Goal: Use online tool/utility: Utilize a website feature to perform a specific function

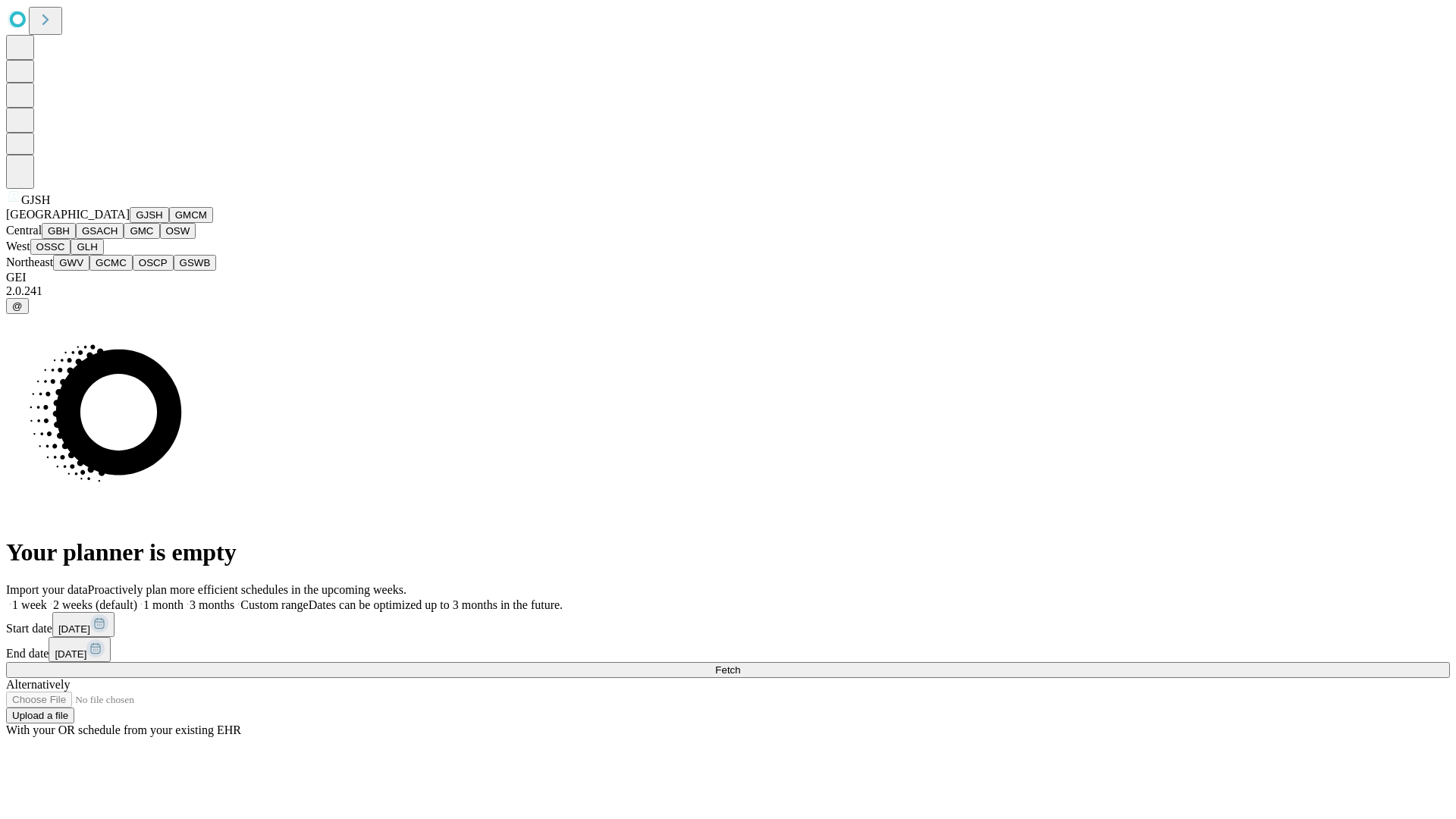
click at [129, 223] on button "GJSH" at bounding box center [149, 215] width 40 height 16
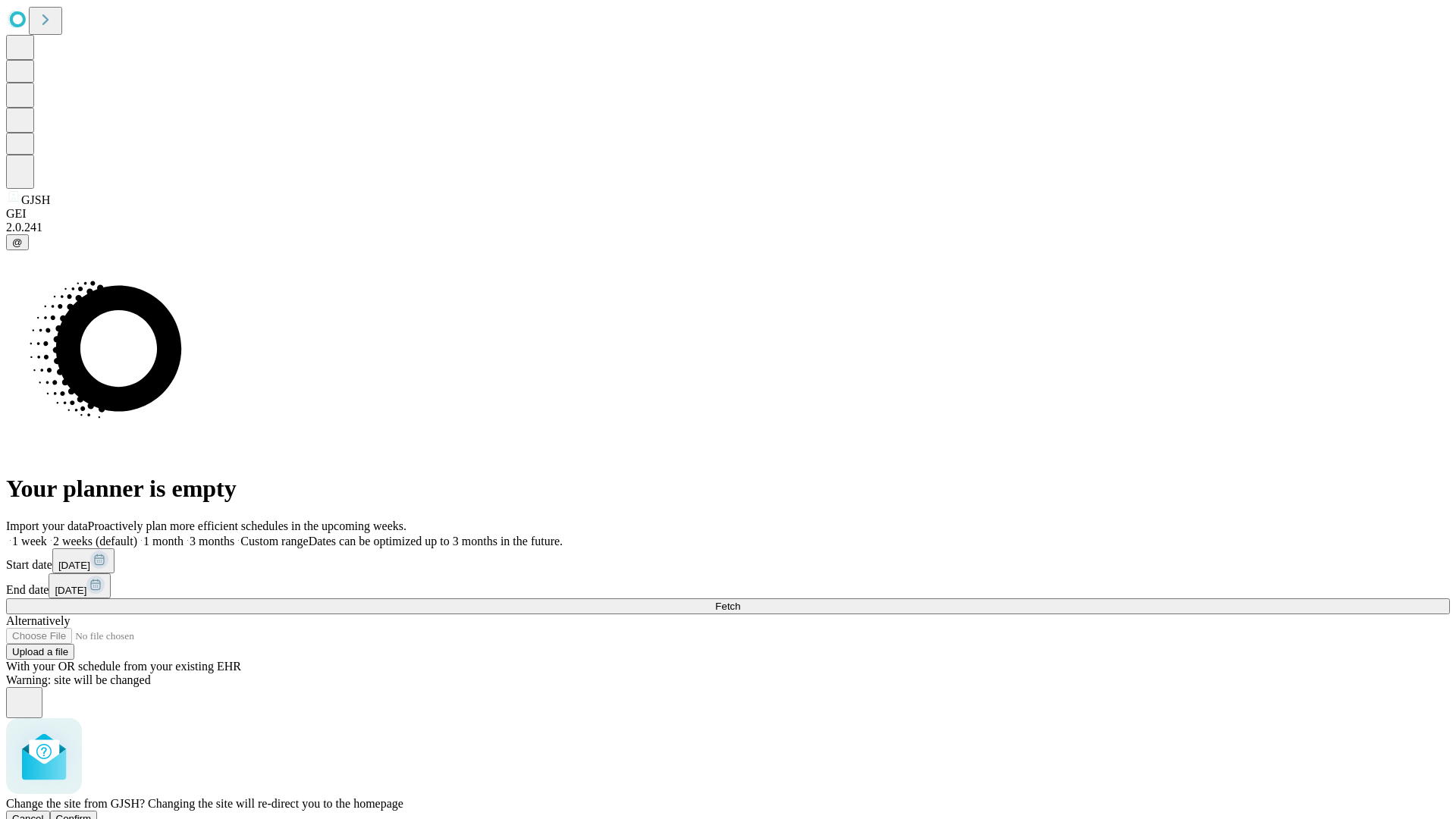
click at [91, 813] on span "Confirm" at bounding box center [74, 818] width 36 height 12
click at [184, 535] on label "1 month" at bounding box center [160, 541] width 46 height 13
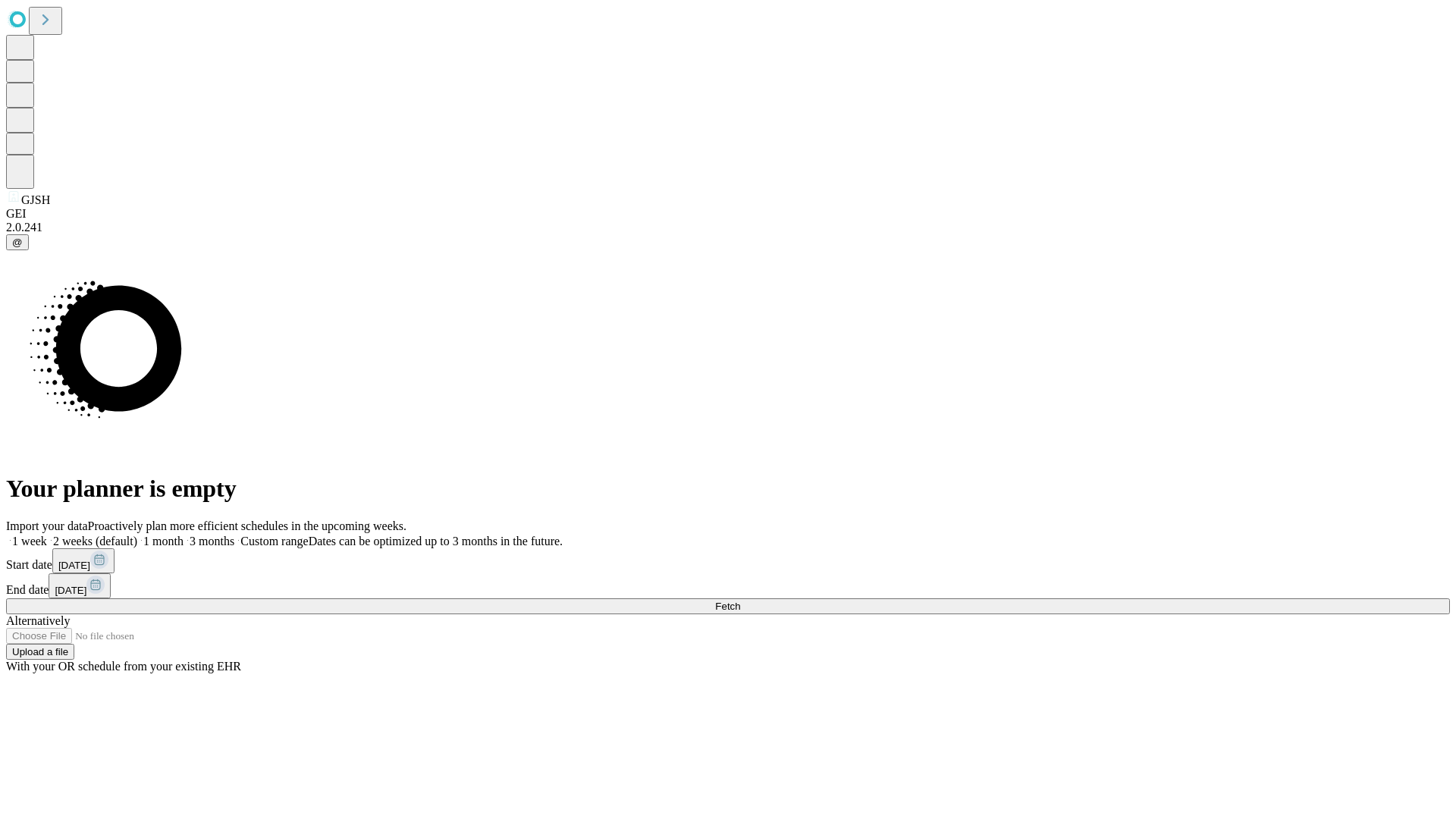
click at [740, 600] on span "Fetch" at bounding box center [728, 606] width 25 height 12
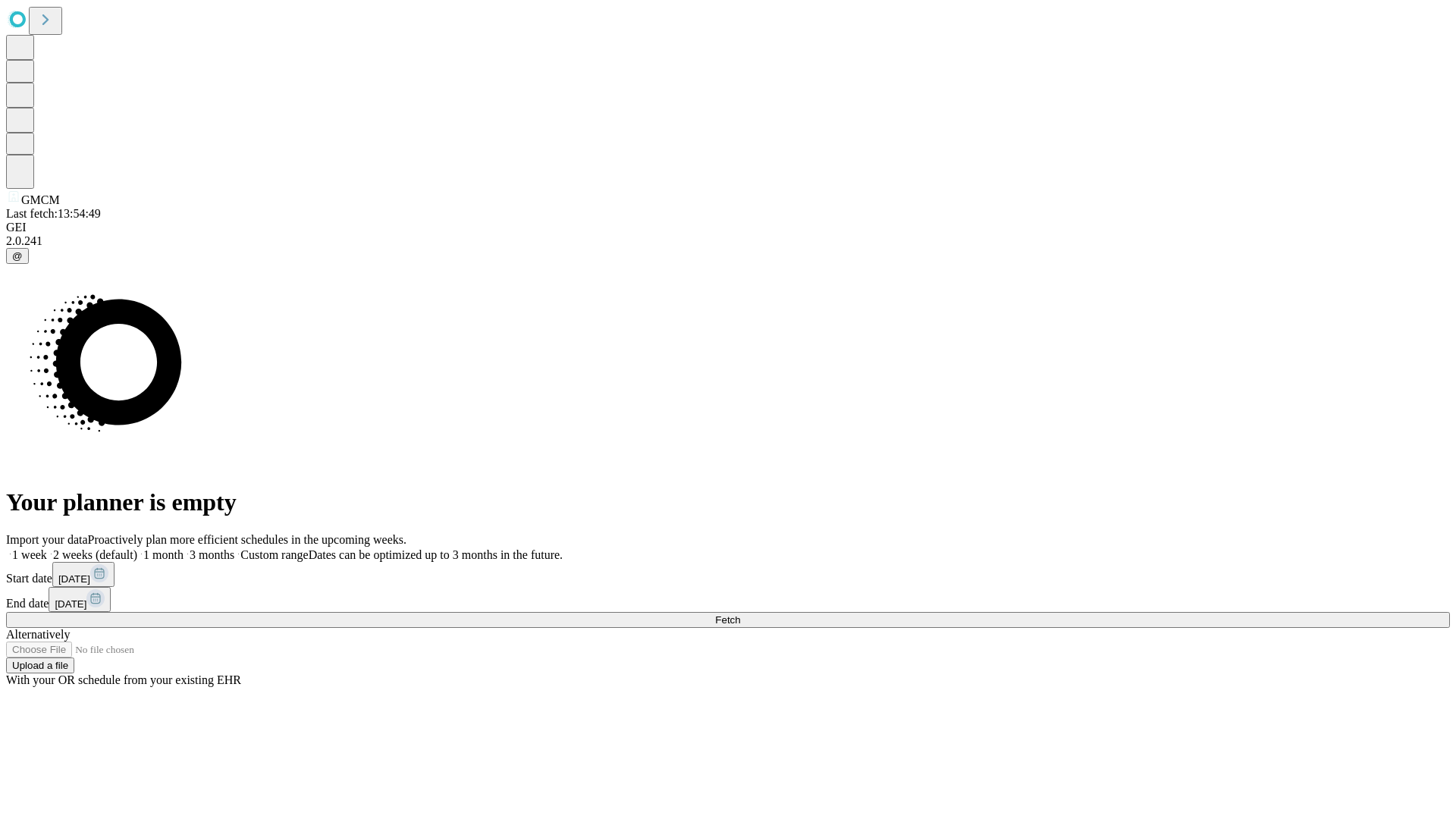
click at [184, 548] on label "1 month" at bounding box center [160, 554] width 46 height 13
click at [740, 614] on span "Fetch" at bounding box center [728, 620] width 25 height 12
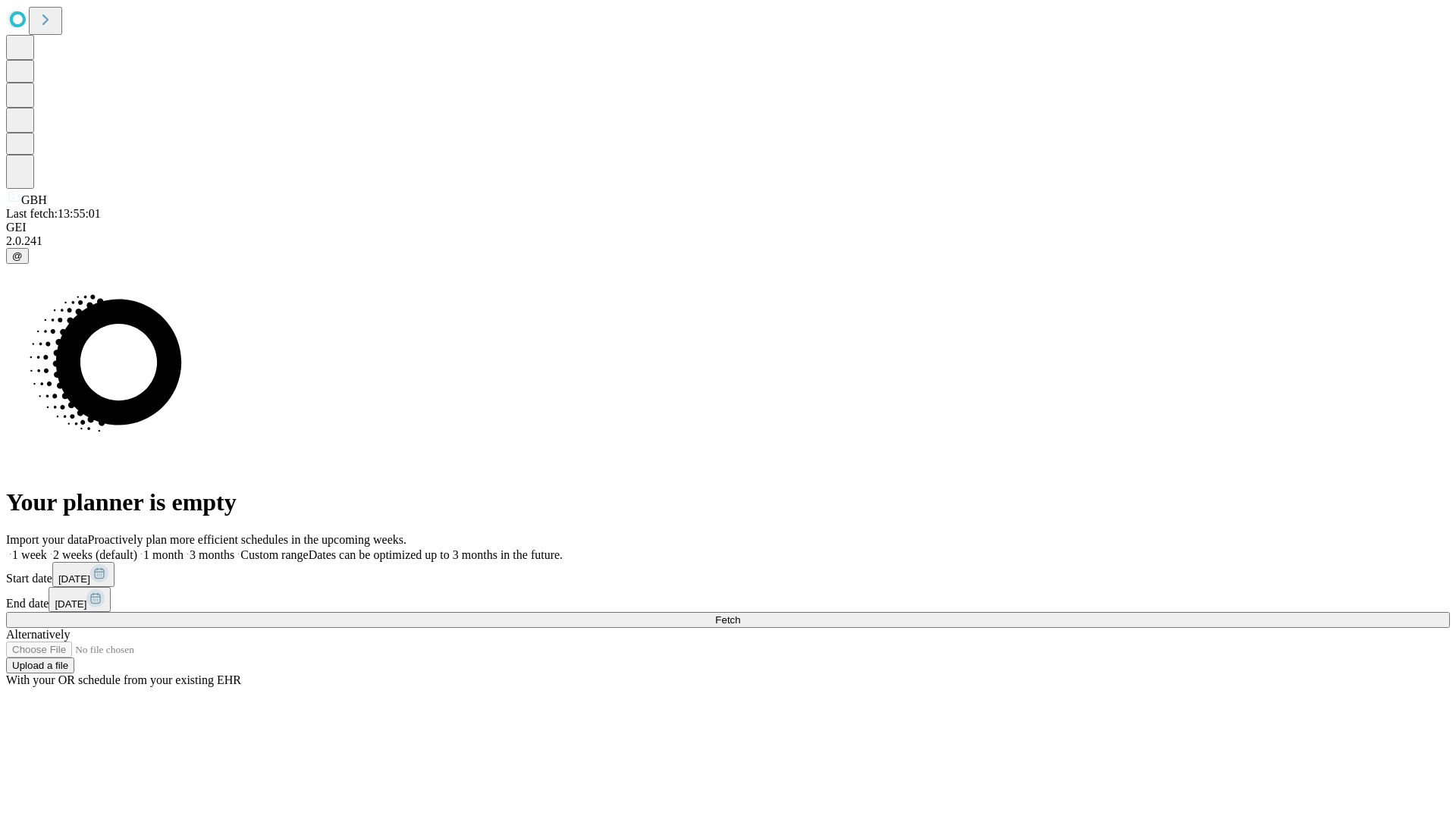
click at [740, 614] on span "Fetch" at bounding box center [728, 620] width 25 height 12
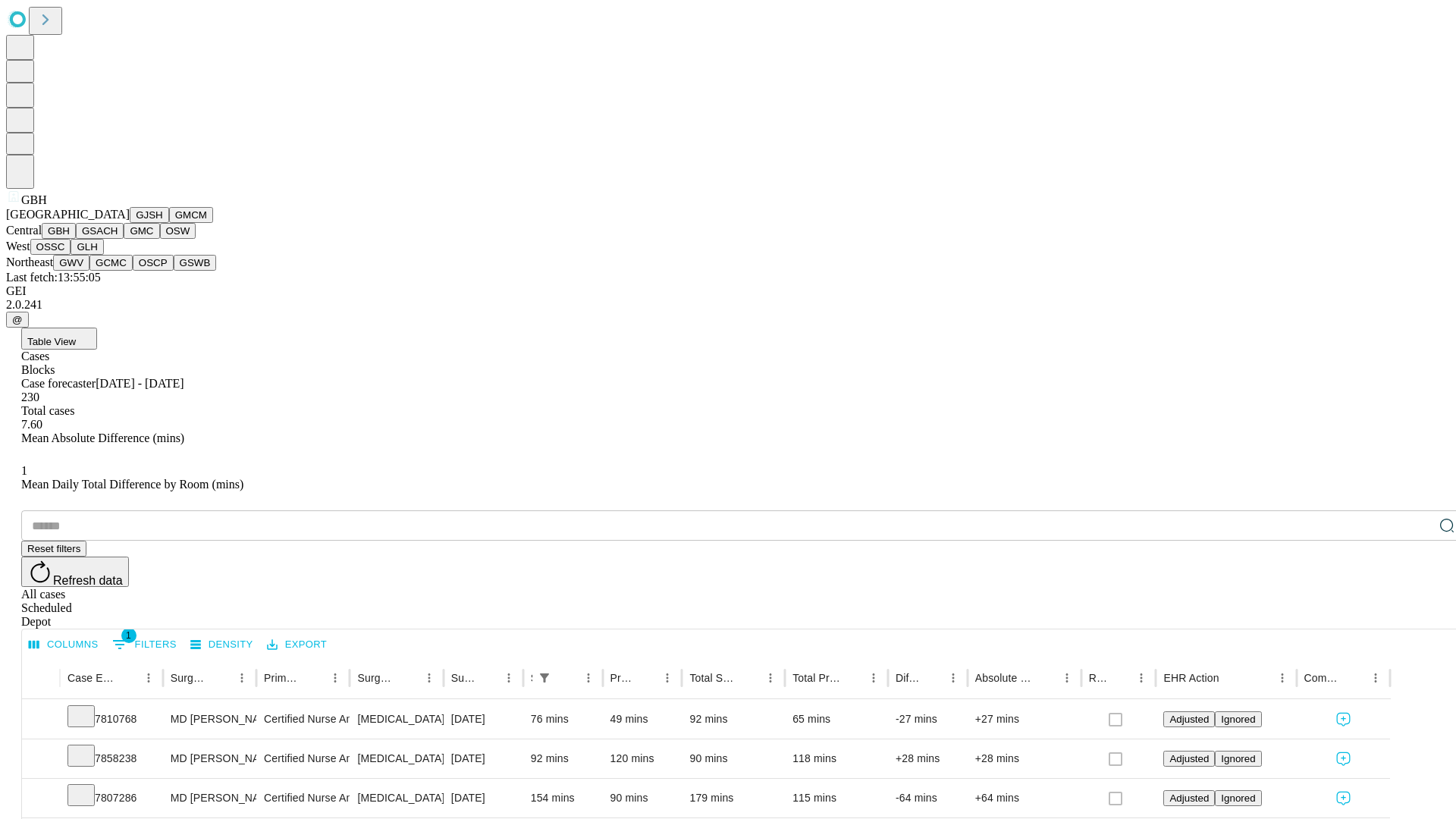
click at [118, 239] on button "GSACH" at bounding box center [100, 231] width 48 height 16
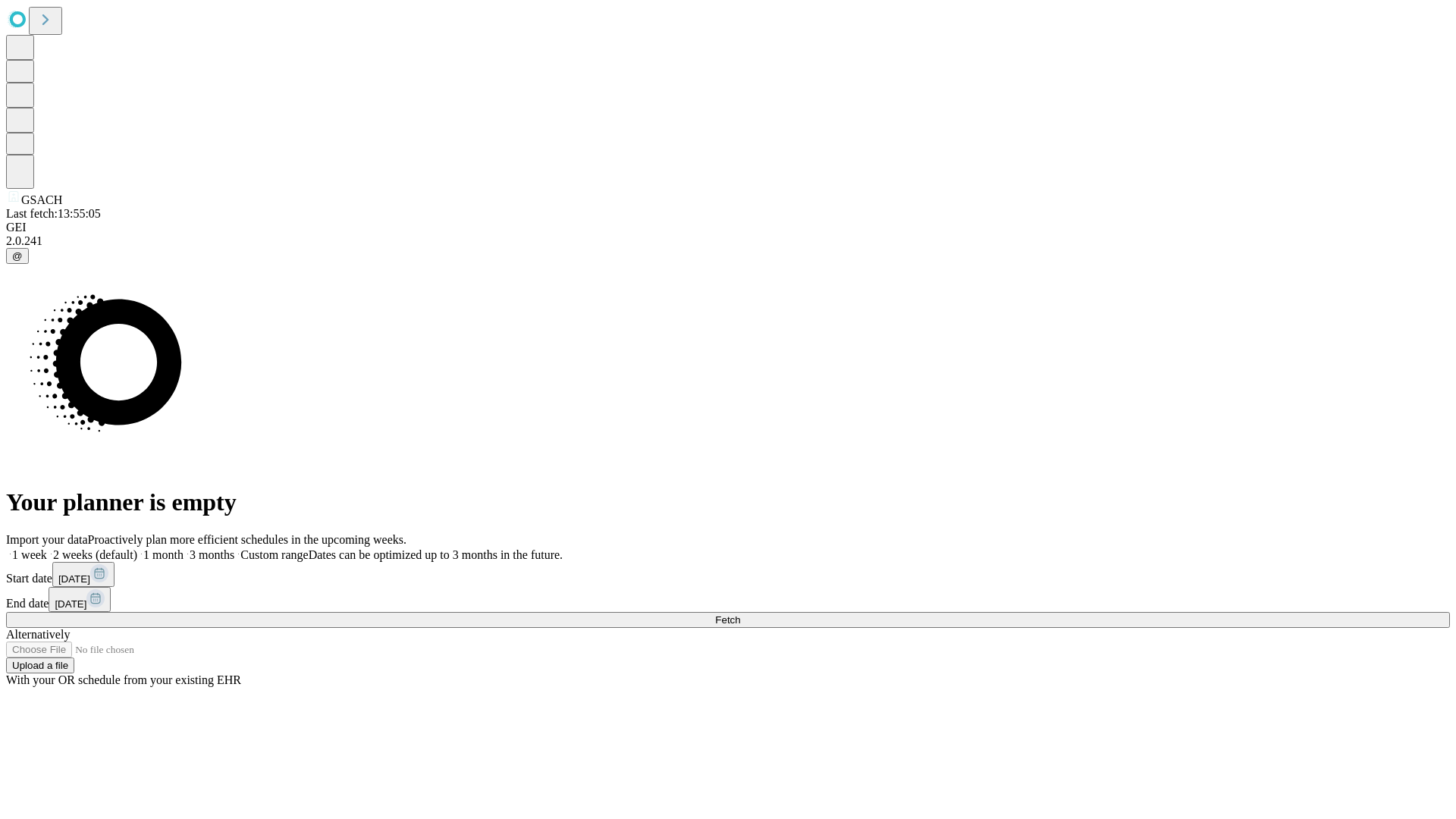
click at [184, 548] on label "1 month" at bounding box center [160, 554] width 46 height 13
click at [740, 614] on span "Fetch" at bounding box center [728, 620] width 25 height 12
click at [184, 548] on label "1 month" at bounding box center [160, 554] width 46 height 13
click at [740, 614] on span "Fetch" at bounding box center [728, 620] width 25 height 12
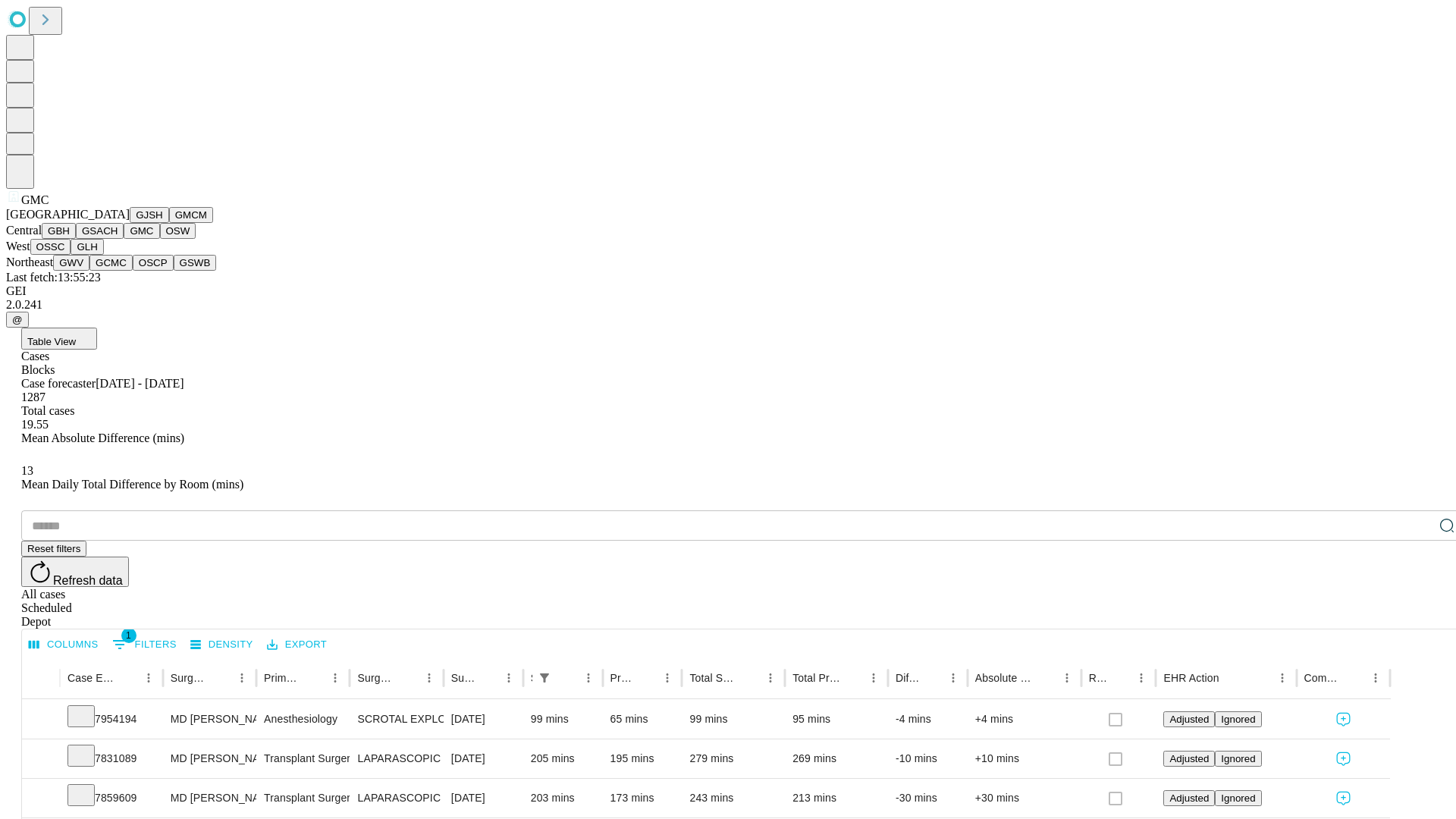
click at [160, 239] on button "OSW" at bounding box center [177, 231] width 36 height 16
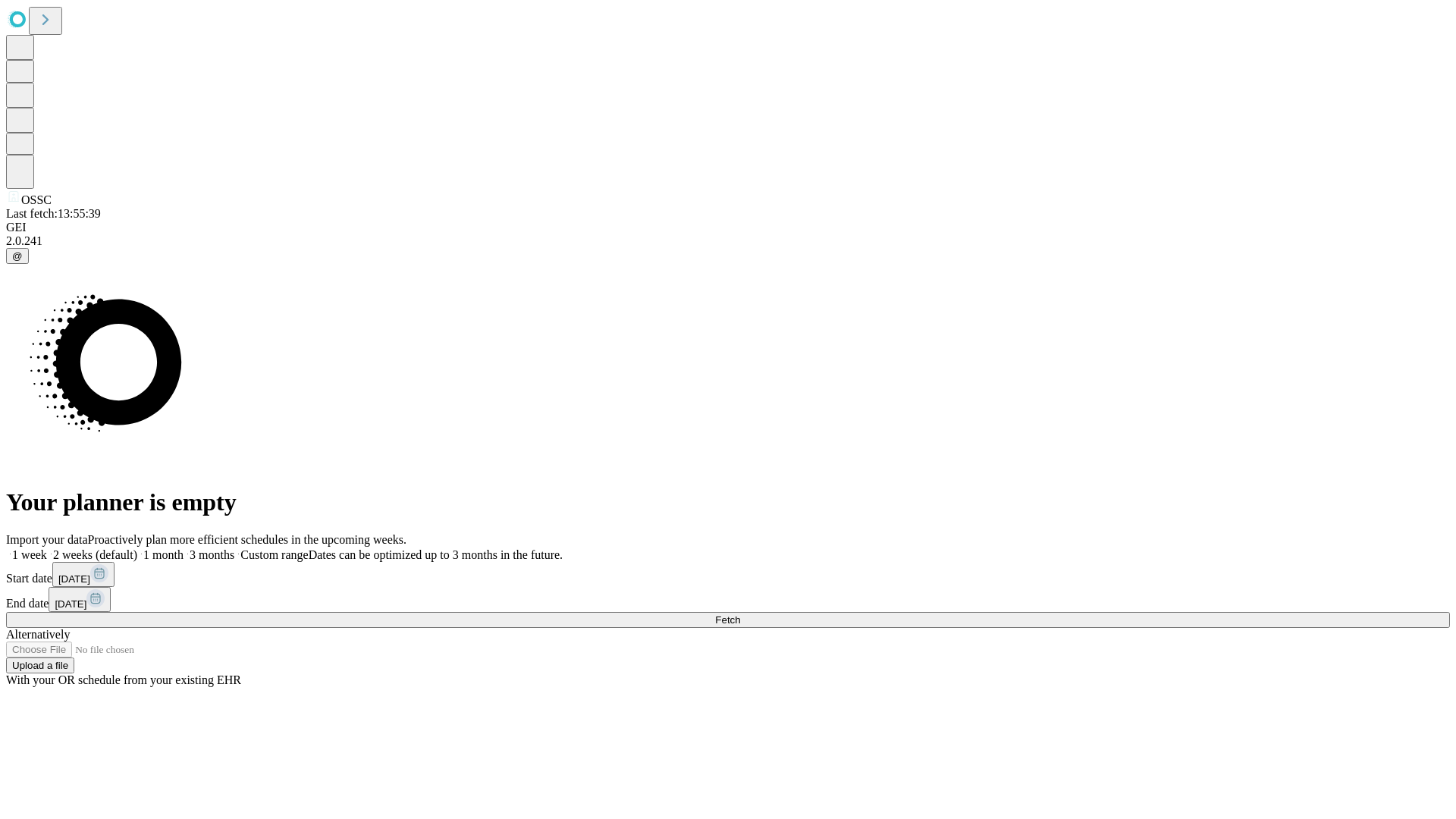
click at [184, 548] on label "1 month" at bounding box center [160, 554] width 46 height 13
click at [740, 614] on span "Fetch" at bounding box center [728, 620] width 25 height 12
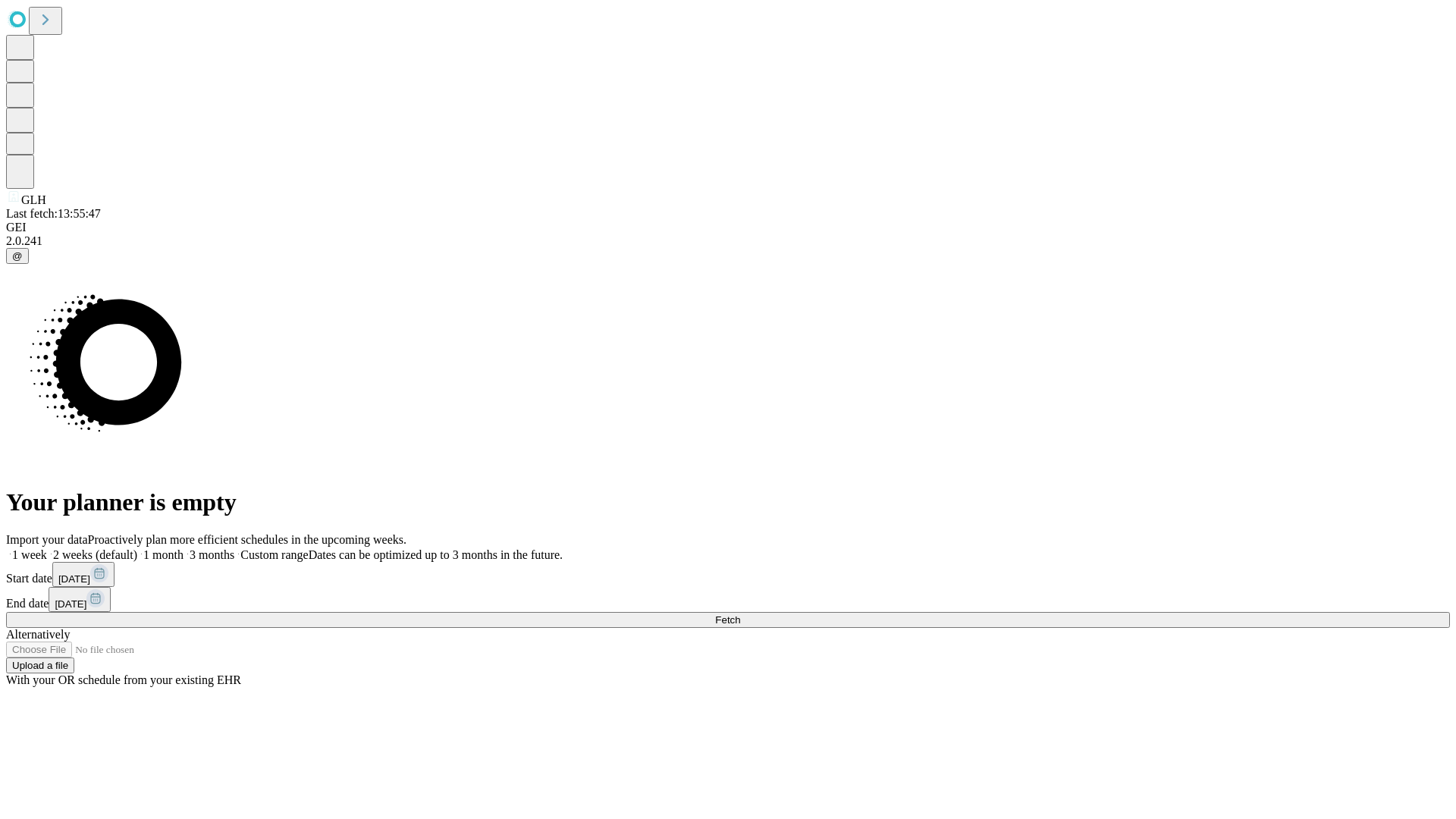
click at [184, 548] on label "1 month" at bounding box center [160, 554] width 46 height 13
click at [740, 614] on span "Fetch" at bounding box center [728, 620] width 25 height 12
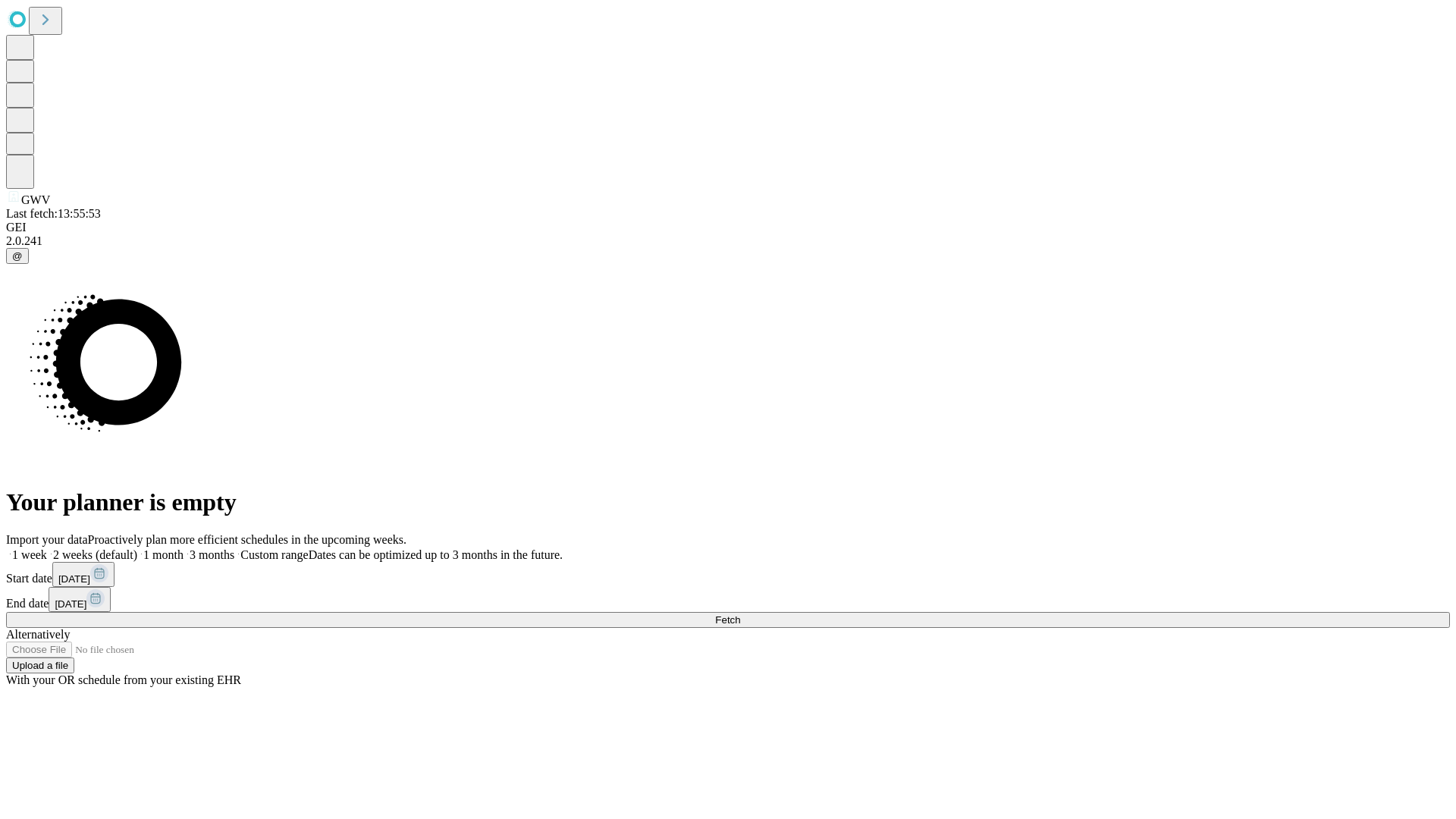
click at [184, 548] on label "1 month" at bounding box center [160, 554] width 46 height 13
click at [740, 614] on span "Fetch" at bounding box center [728, 620] width 25 height 12
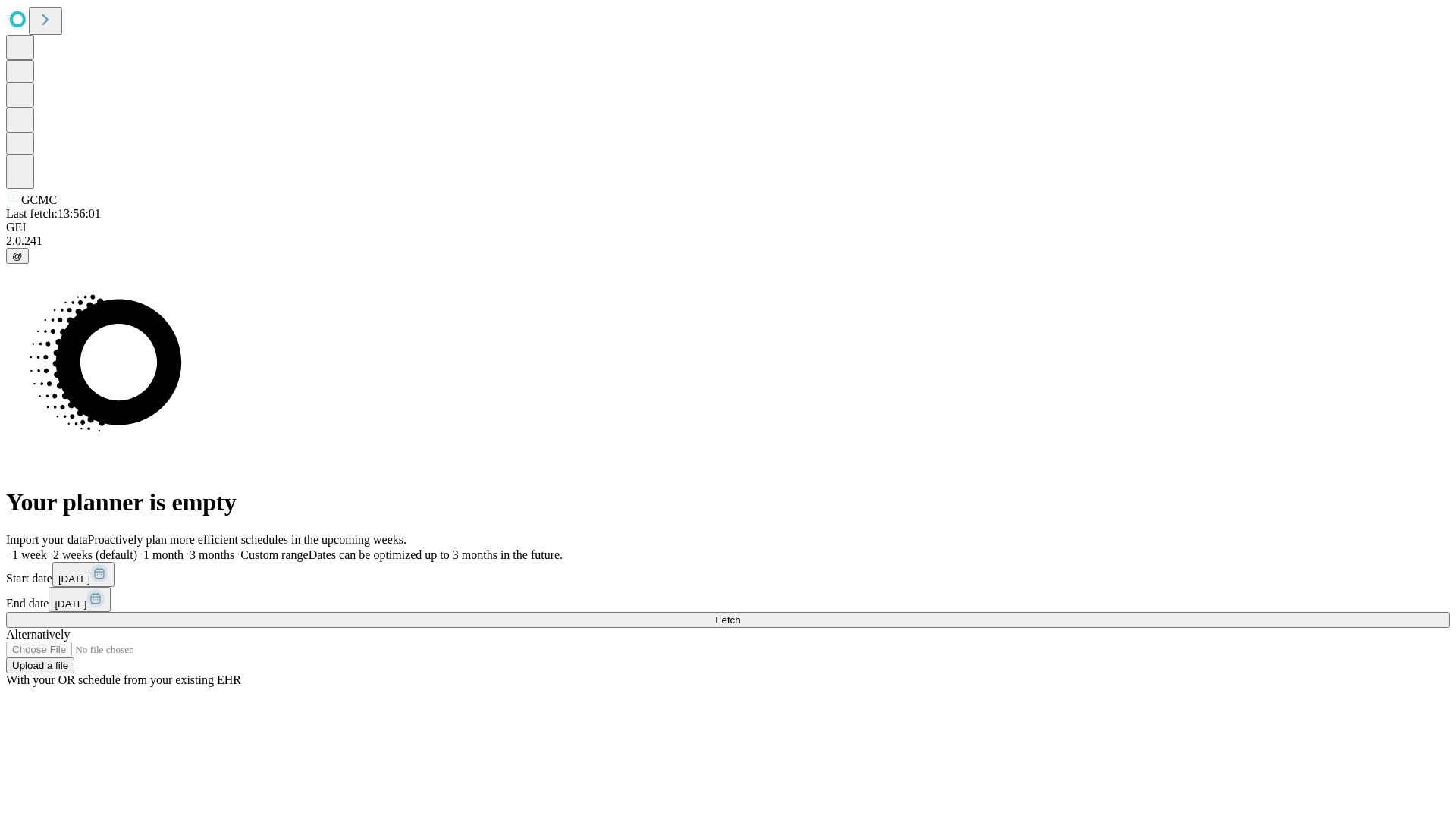
click at [740, 614] on span "Fetch" at bounding box center [728, 620] width 25 height 12
